Goal: Find contact information: Find contact information

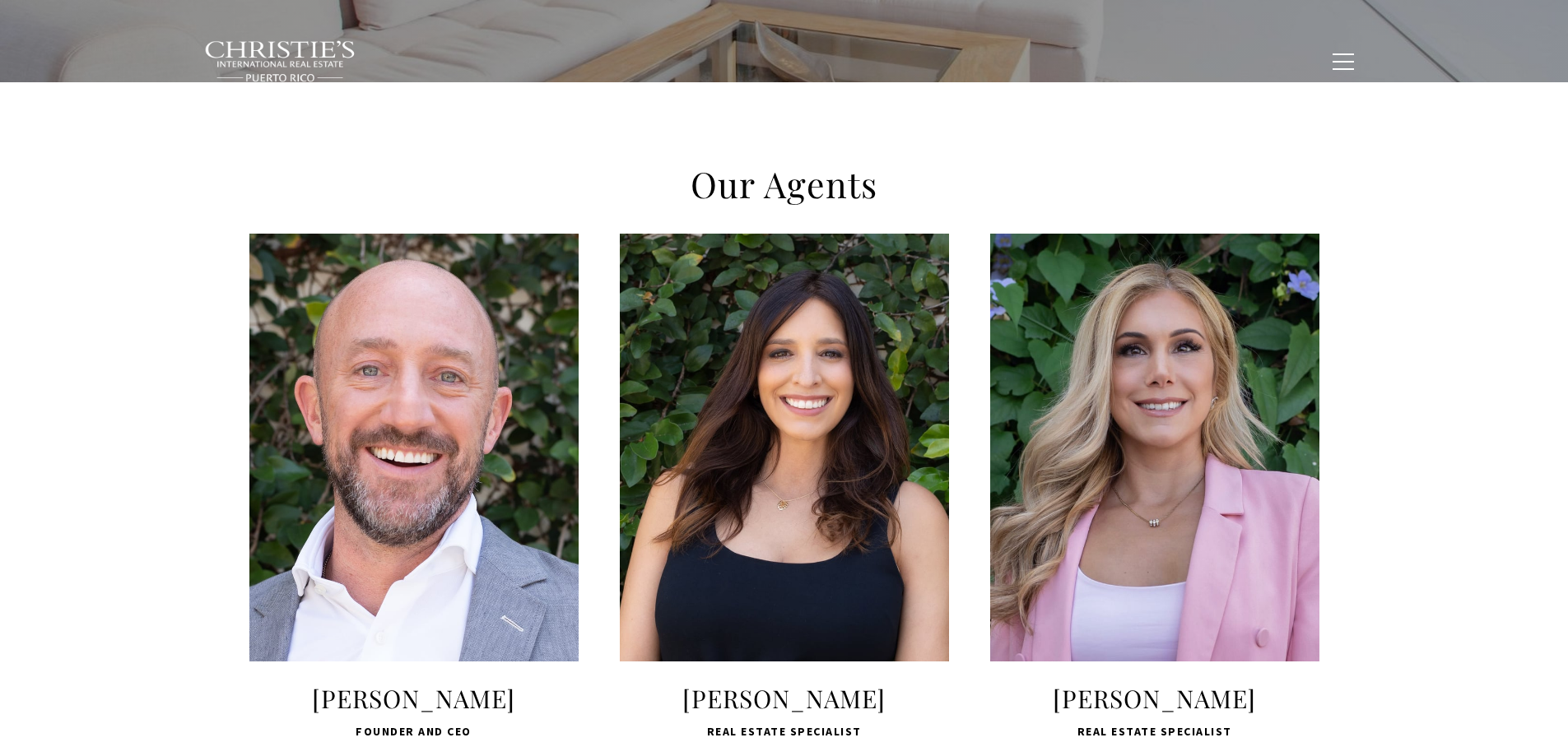
click at [750, 518] on div "LEARN MORE" at bounding box center [784, 447] width 329 height 428
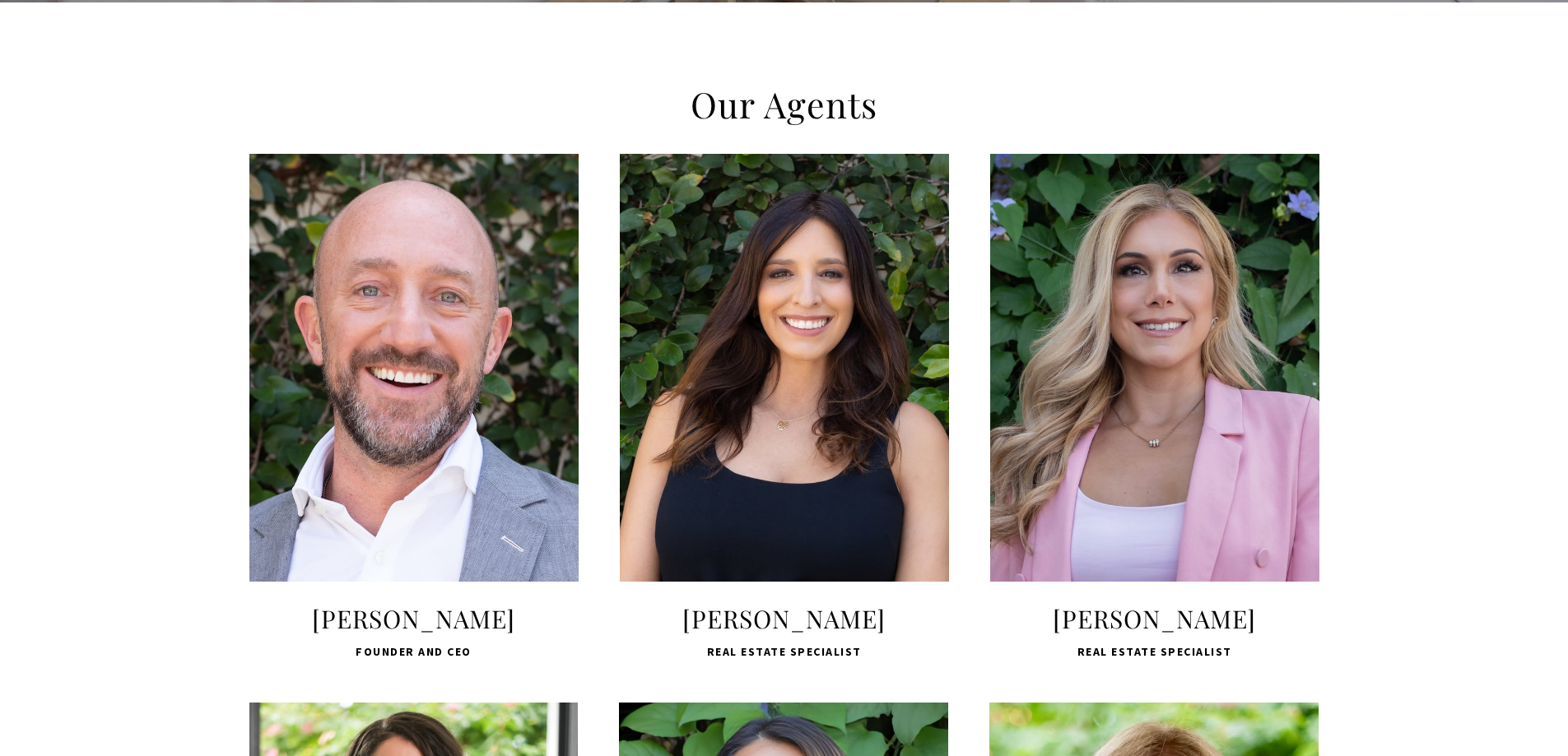
scroll to position [823, 0]
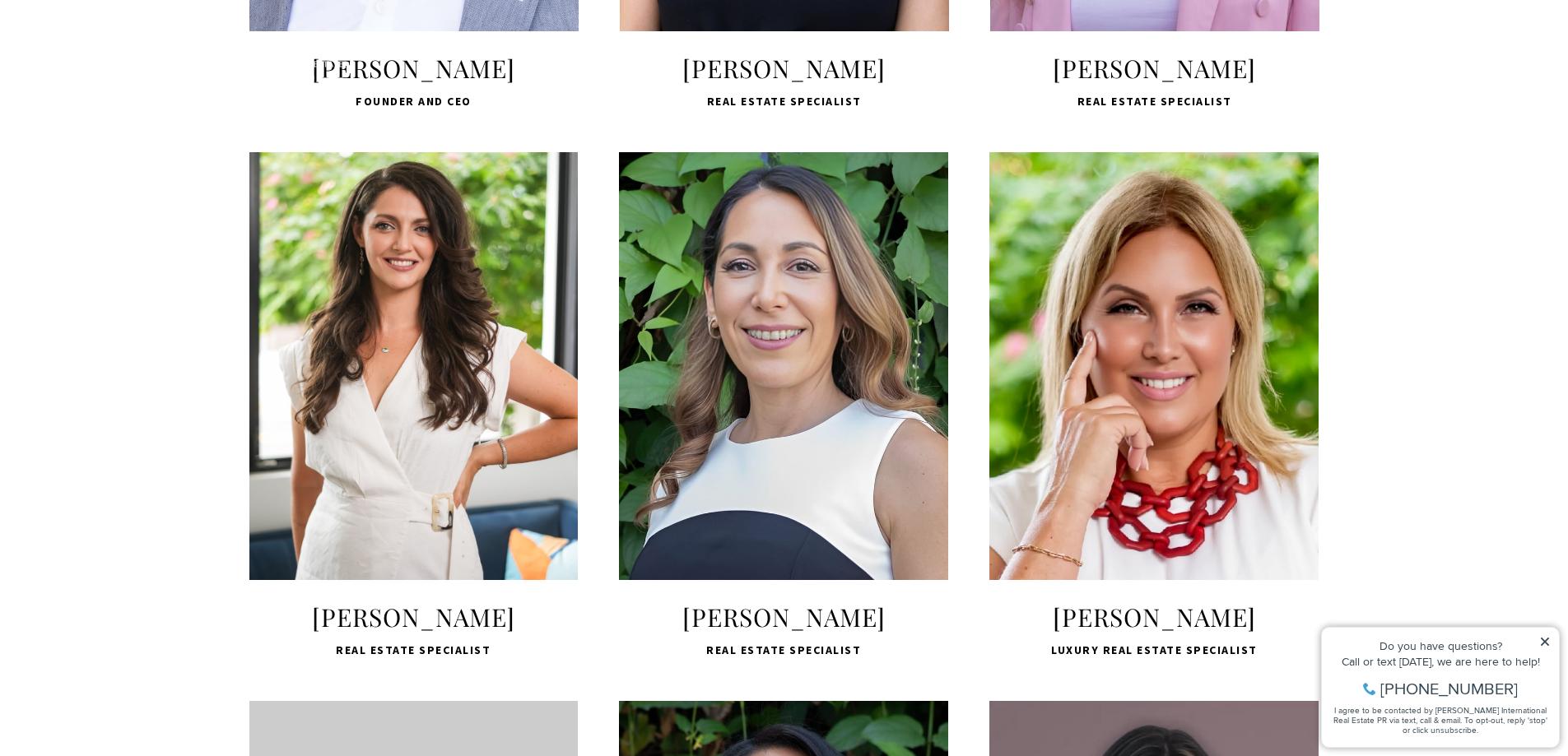
scroll to position [686, 0]
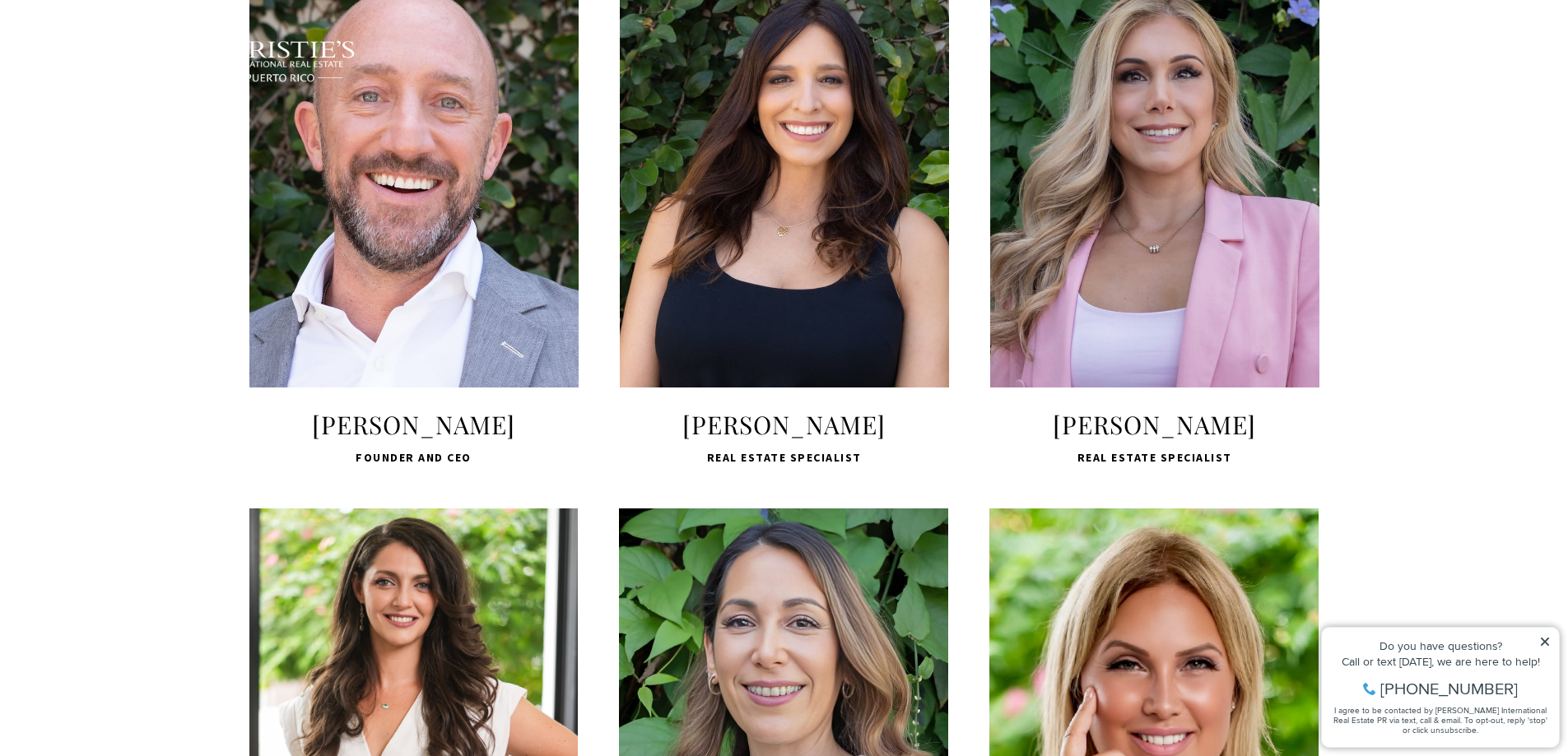
click at [775, 313] on span "LEARN MORE" at bounding box center [784, 306] width 219 height 48
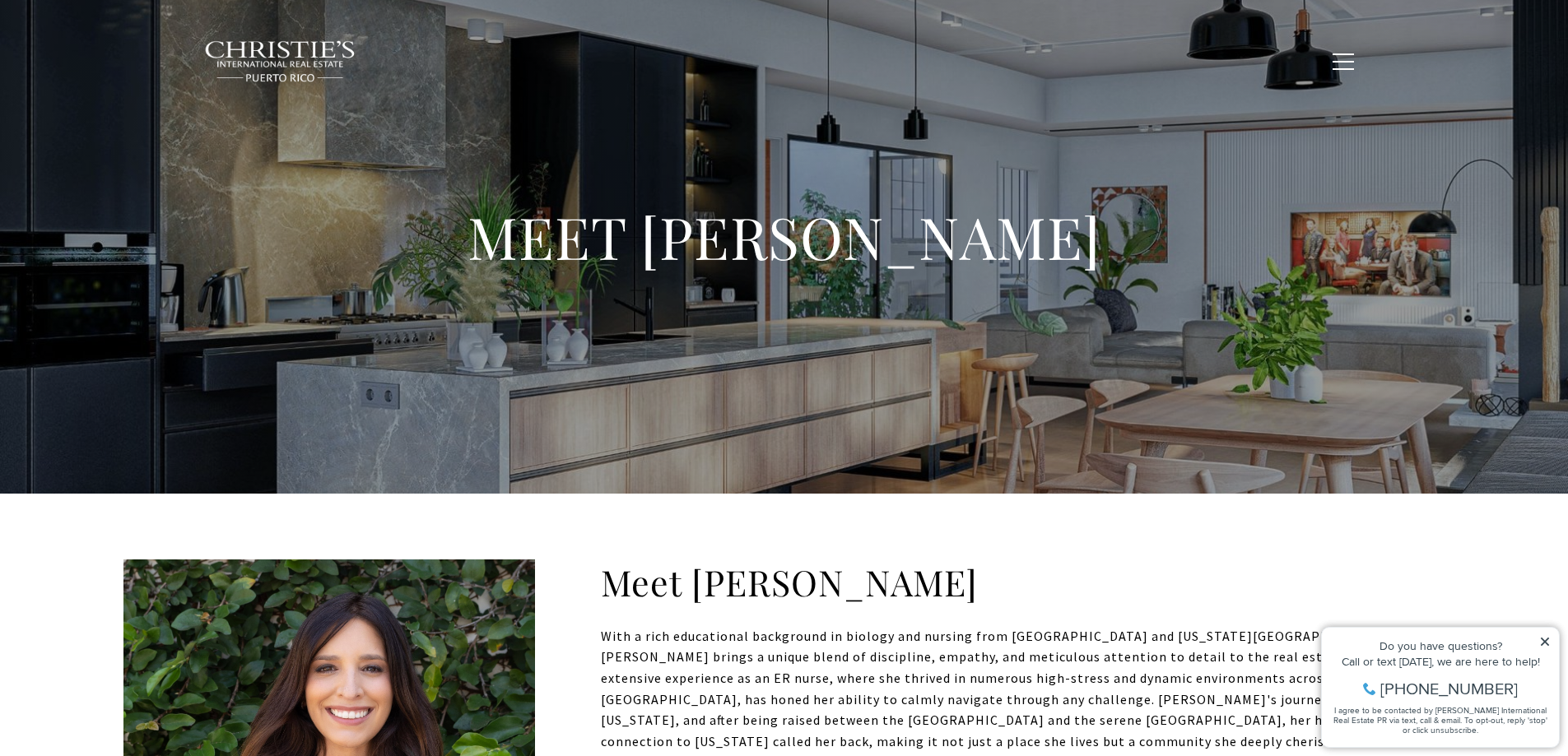
drag, startPoint x: 805, startPoint y: 441, endPoint x: 818, endPoint y: 440, distance: 13.0
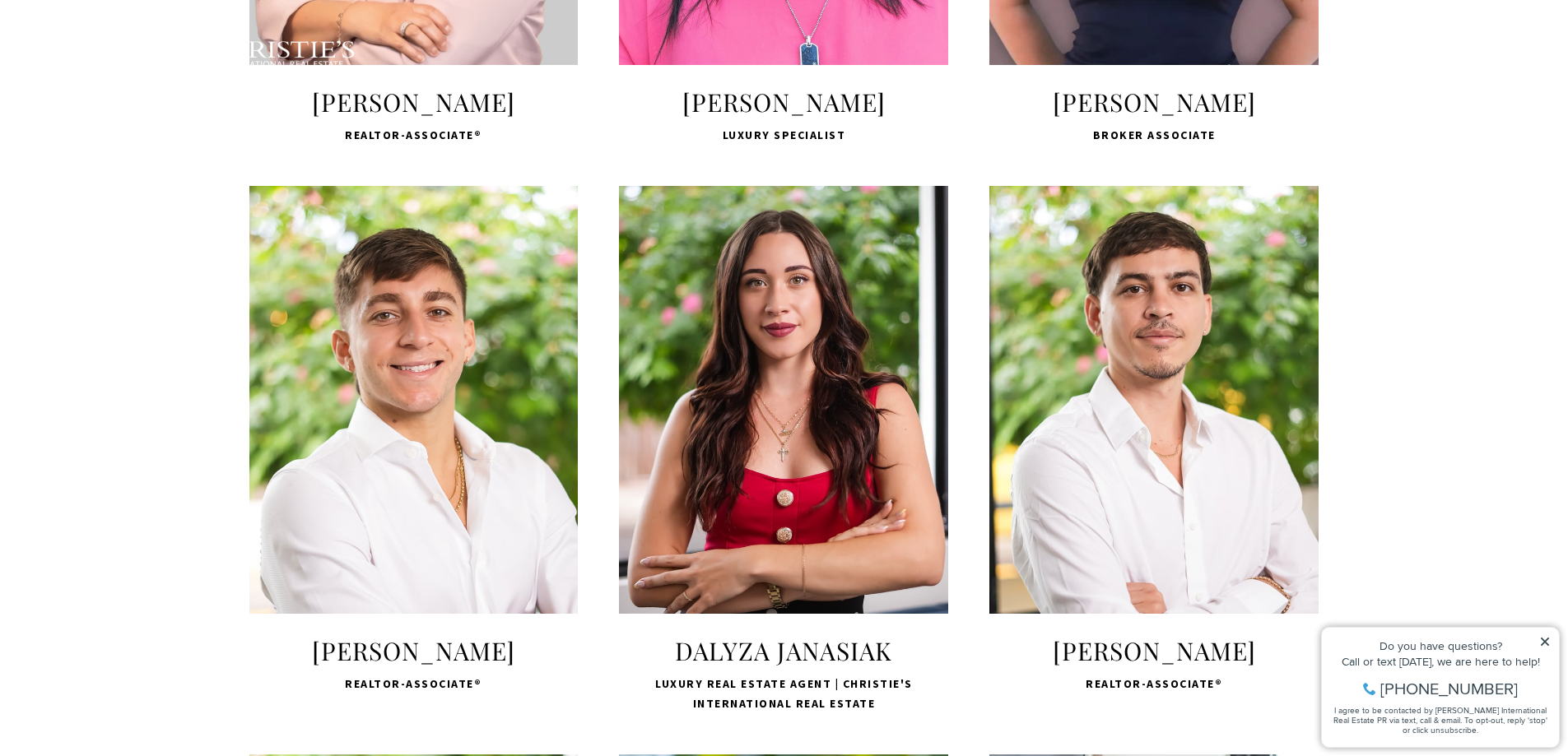
scroll to position [2194, 0]
